Goal: Information Seeking & Learning: Find contact information

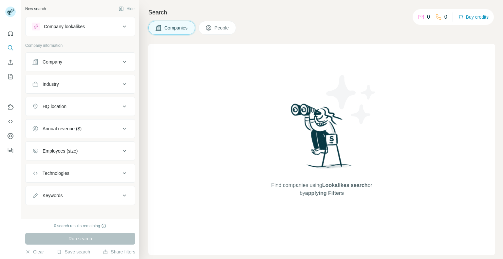
click at [65, 66] on button "Company" at bounding box center [80, 62] width 109 height 16
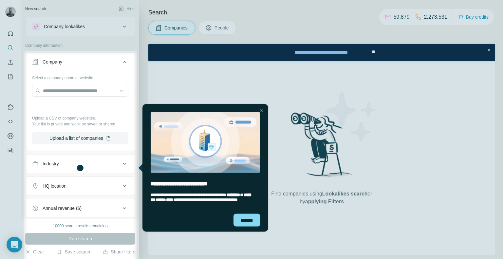
click at [262, 113] on div "Close Step" at bounding box center [261, 110] width 8 height 8
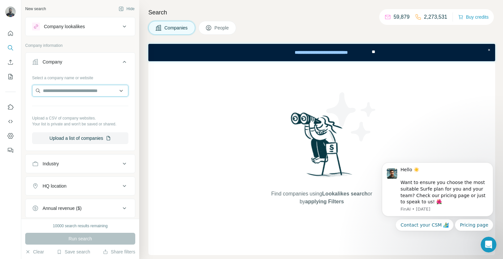
click at [65, 93] on input "text" at bounding box center [80, 91] width 96 height 12
paste input "**********"
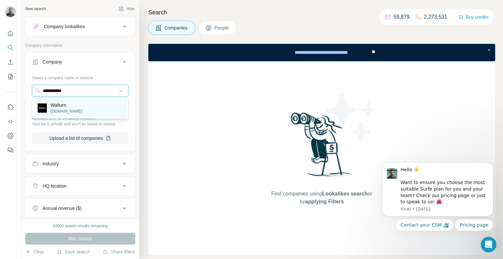
type input "**********"
click at [83, 107] on div "[PERSON_NAME][DOMAIN_NAME]" at bounding box center [80, 108] width 93 height 18
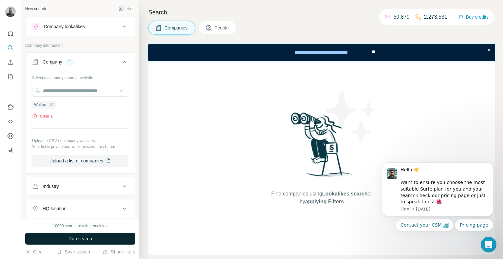
click at [98, 235] on button "Run search" at bounding box center [80, 239] width 110 height 12
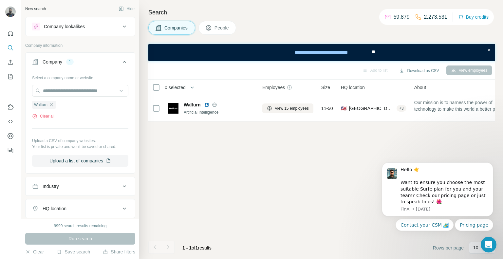
click at [230, 31] on span "People" at bounding box center [222, 28] width 15 height 7
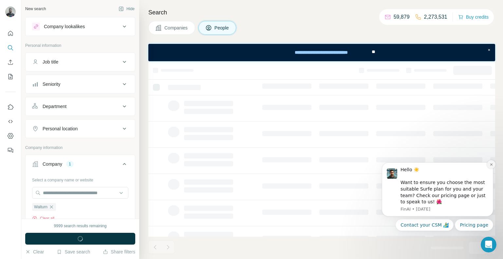
click at [491, 163] on icon "Dismiss notification" at bounding box center [492, 165] width 4 height 4
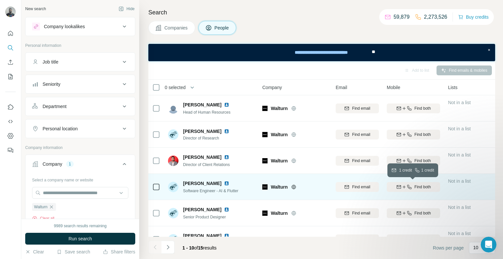
click at [431, 189] on span "Find both" at bounding box center [423, 187] width 16 height 6
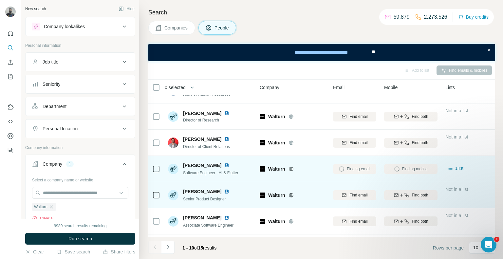
scroll to position [11, 2]
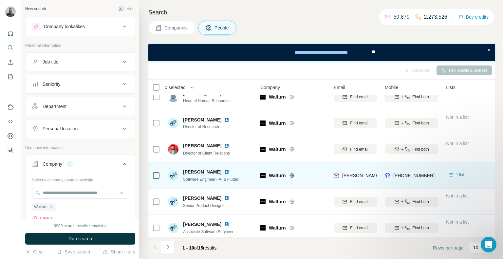
click at [345, 168] on div "[PERSON_NAME][EMAIL_ADDRESS][DOMAIN_NAME]" at bounding box center [355, 175] width 43 height 18
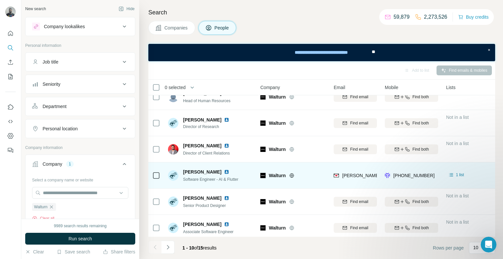
click at [345, 168] on div "[PERSON_NAME][EMAIL_ADDRESS][DOMAIN_NAME]" at bounding box center [355, 175] width 43 height 18
